Goal: Task Accomplishment & Management: Complete application form

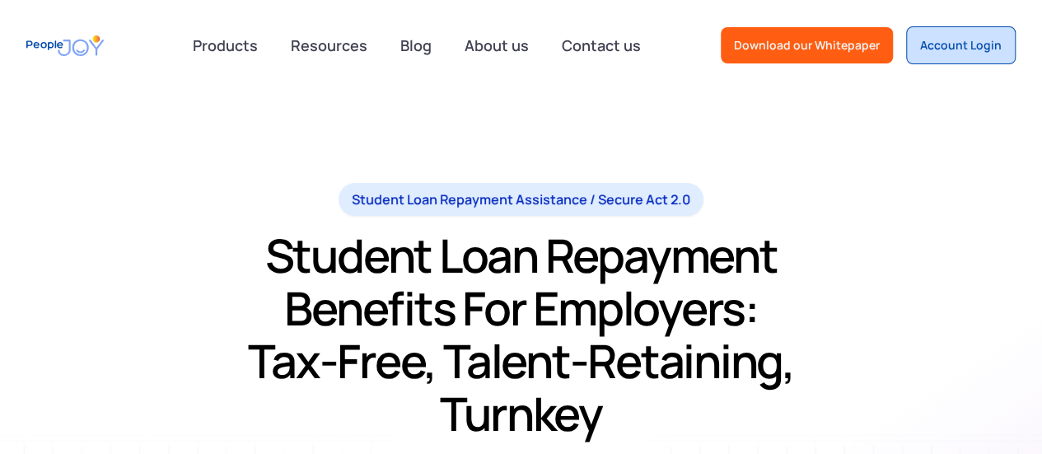
click at [947, 49] on div "Account Login" at bounding box center [961, 45] width 82 height 16
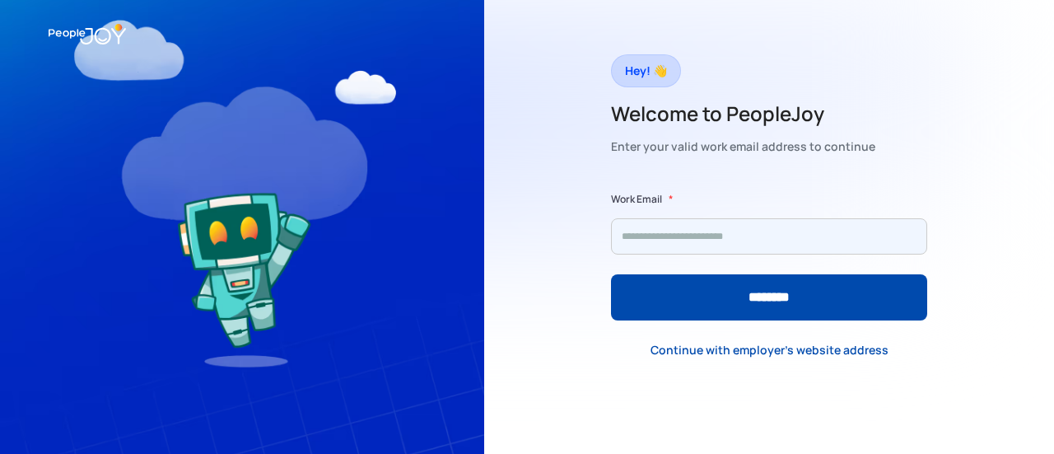
click at [758, 238] on input "Form" at bounding box center [769, 236] width 316 height 36
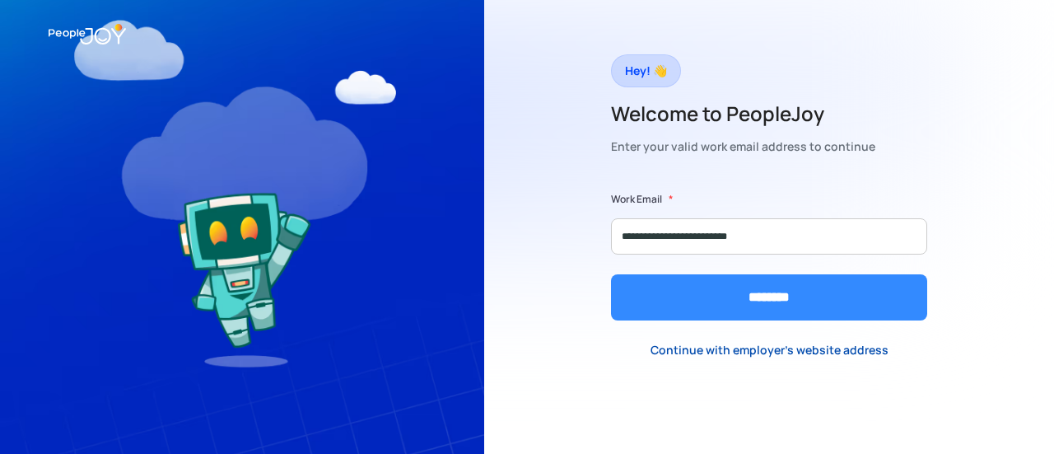
type input "**********"
click at [827, 301] on input "********" at bounding box center [769, 297] width 316 height 46
